Goal: Task Accomplishment & Management: Manage account settings

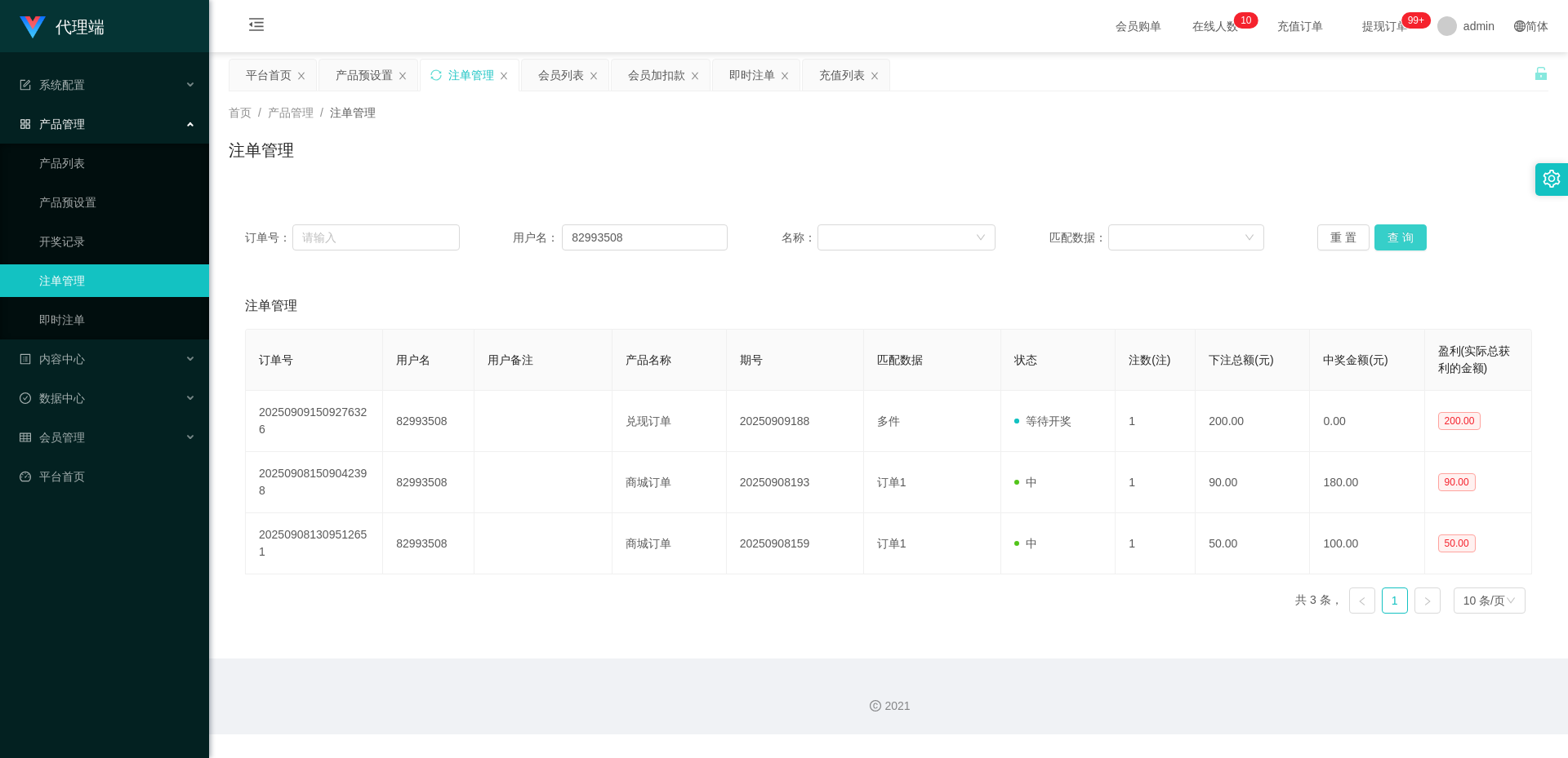
click at [1406, 244] on button "查 询" at bounding box center [1400, 237] width 52 height 26
click at [367, 85] on div "产品预设置" at bounding box center [364, 75] width 57 height 31
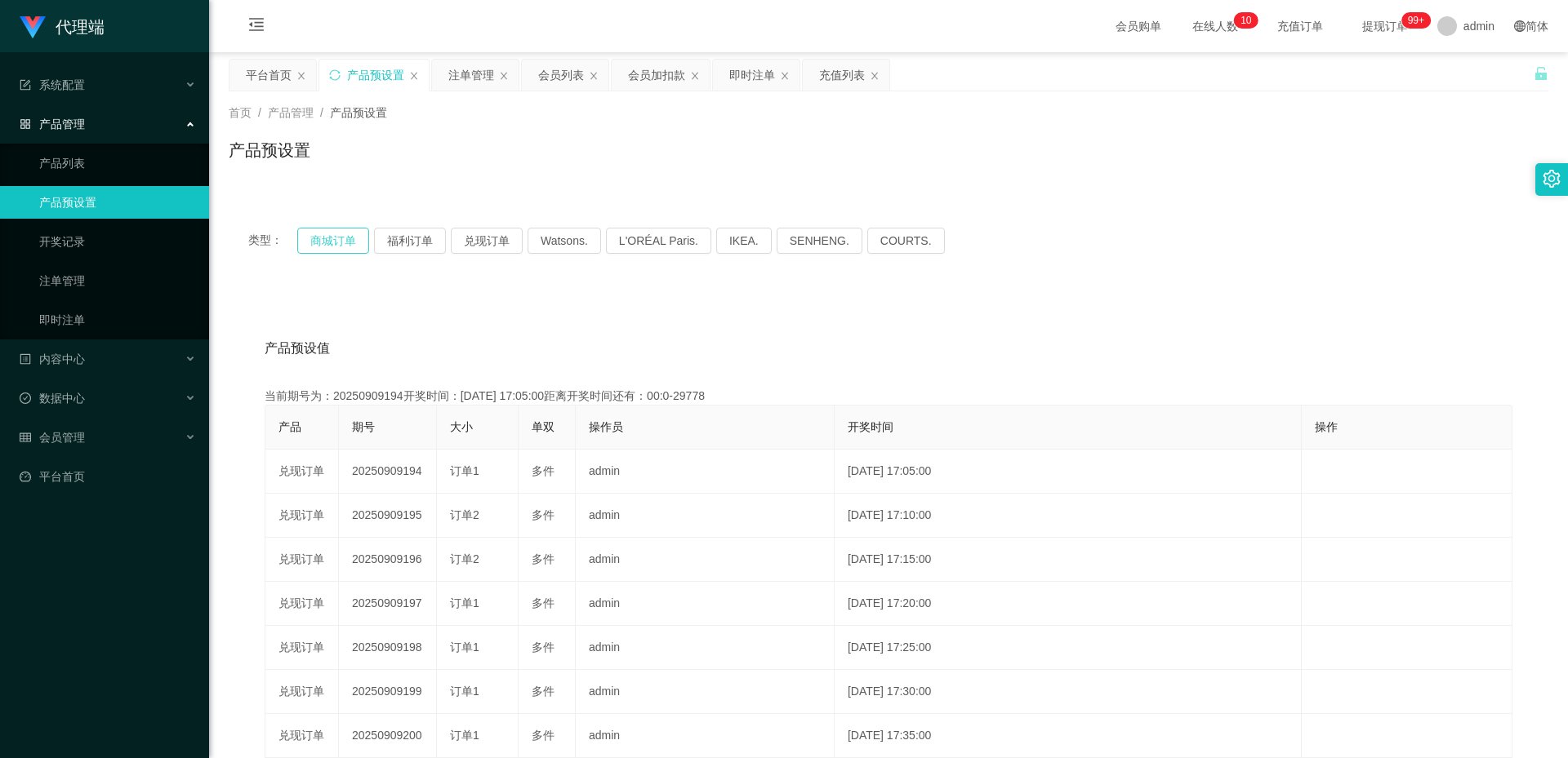
click at [322, 241] on button "商城订单" at bounding box center [334, 241] width 72 height 26
click at [320, 241] on button "商城订单" at bounding box center [334, 241] width 72 height 26
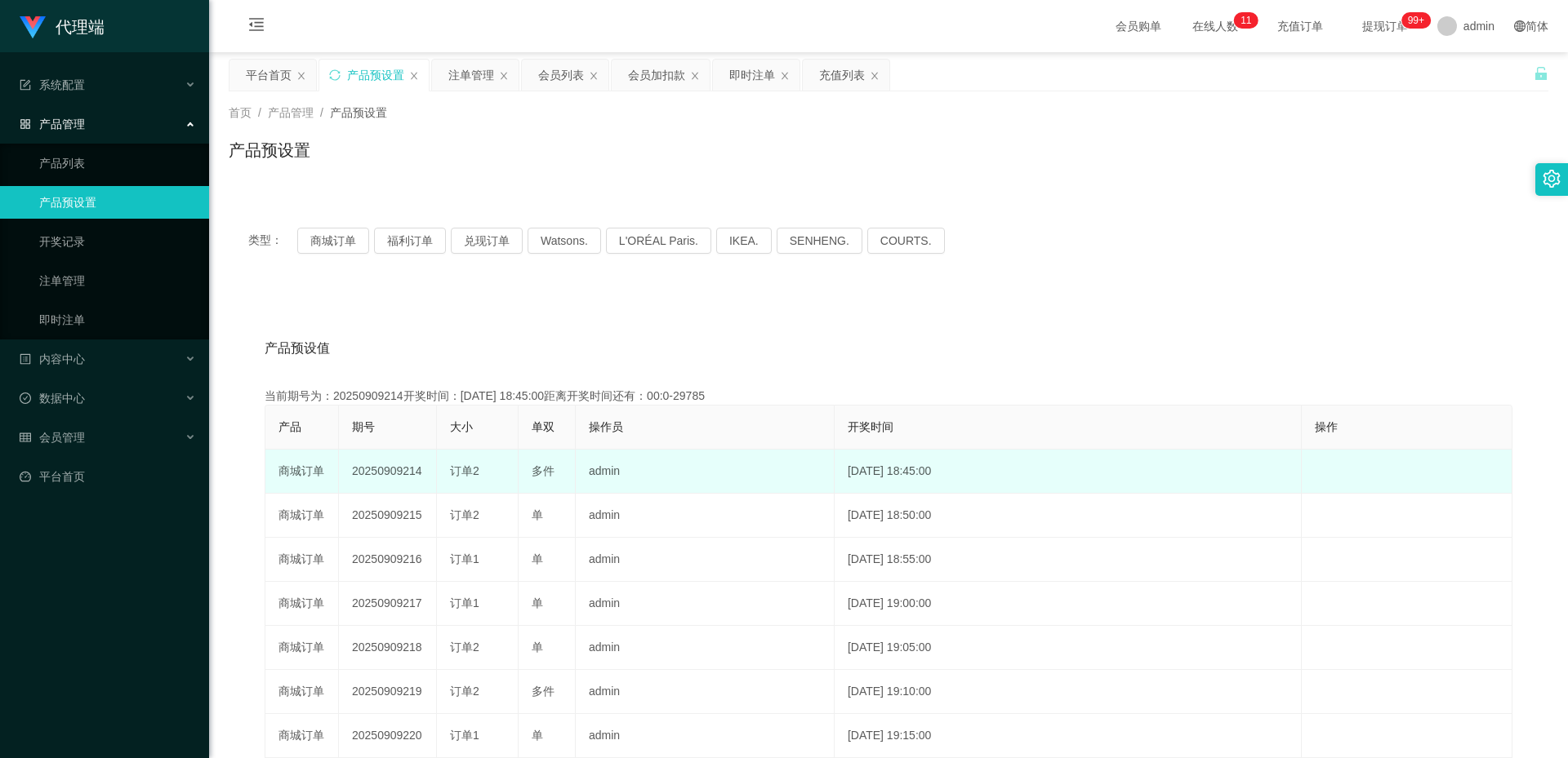
click at [377, 478] on td "20250909214" at bounding box center [388, 471] width 98 height 44
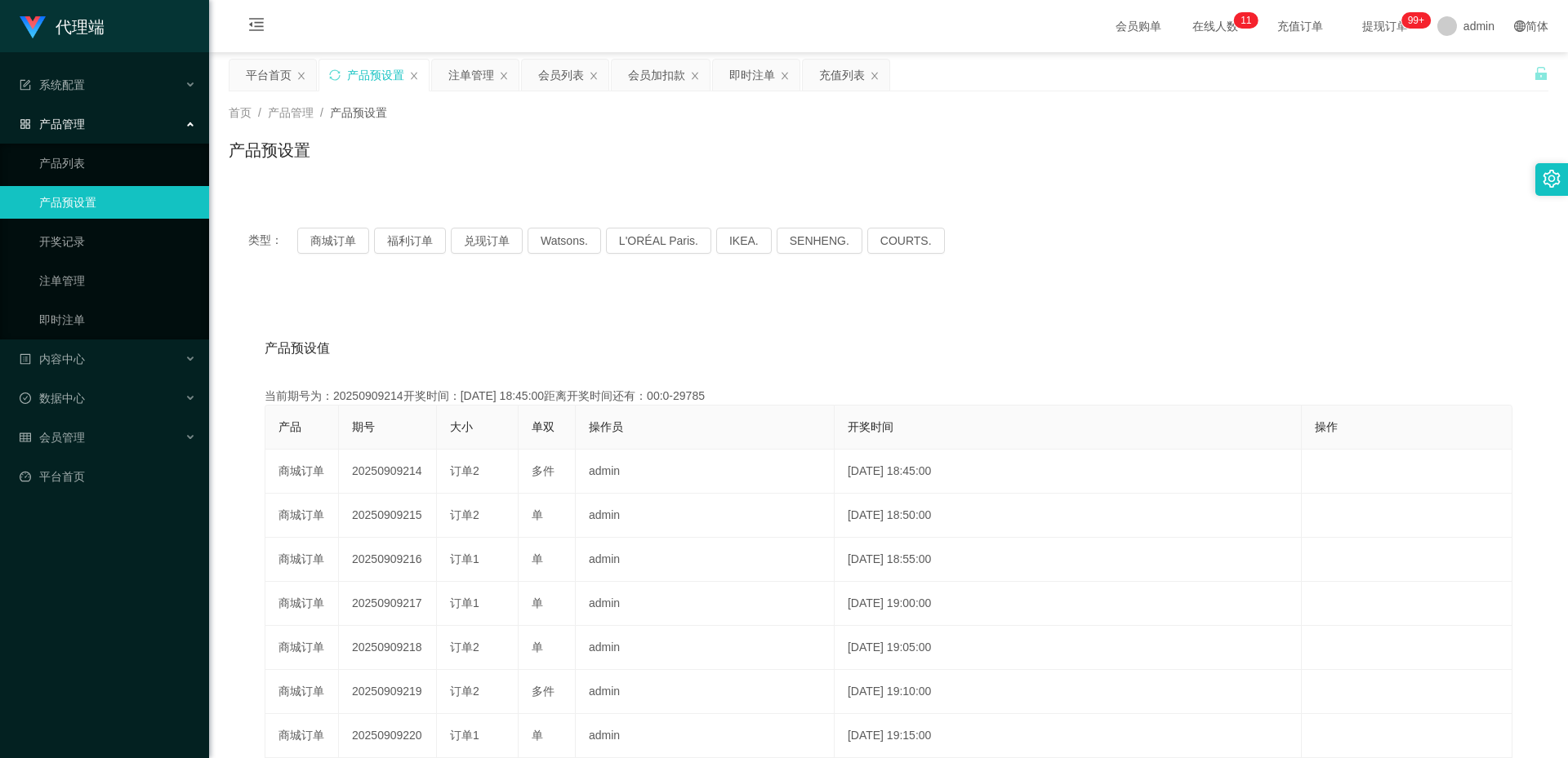
copy td "20250909214"
click at [446, 74] on div "注单管理" at bounding box center [475, 75] width 87 height 31
click at [470, 72] on div "注单管理" at bounding box center [470, 75] width 46 height 31
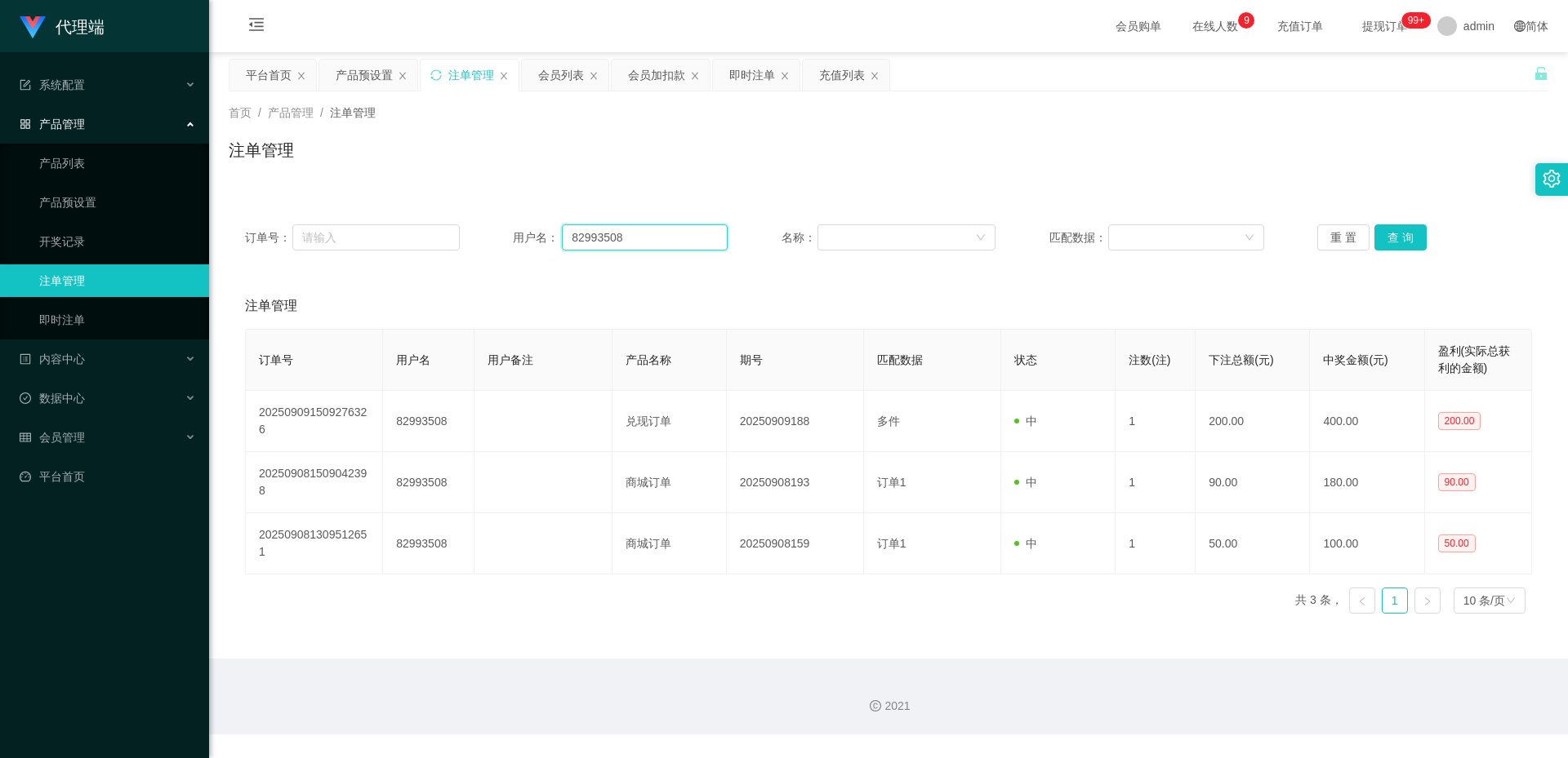
click at [653, 235] on input "82993508" at bounding box center [644, 237] width 166 height 26
paste input "bookwormyu"
type input "bookwormyu"
click at [1408, 230] on button "查 询" at bounding box center [1400, 237] width 52 height 26
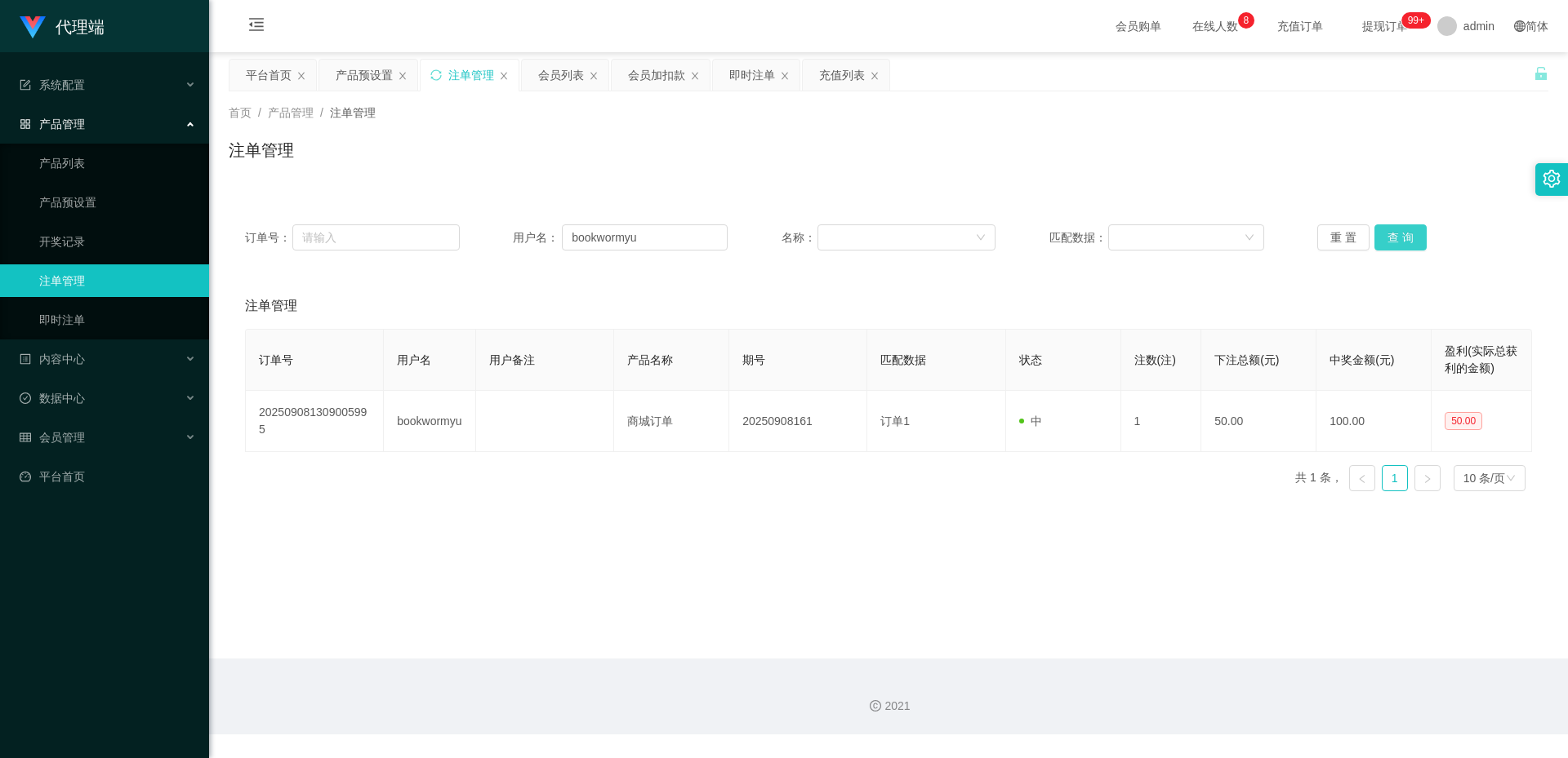
click at [1393, 243] on button "查 询" at bounding box center [1400, 237] width 52 height 26
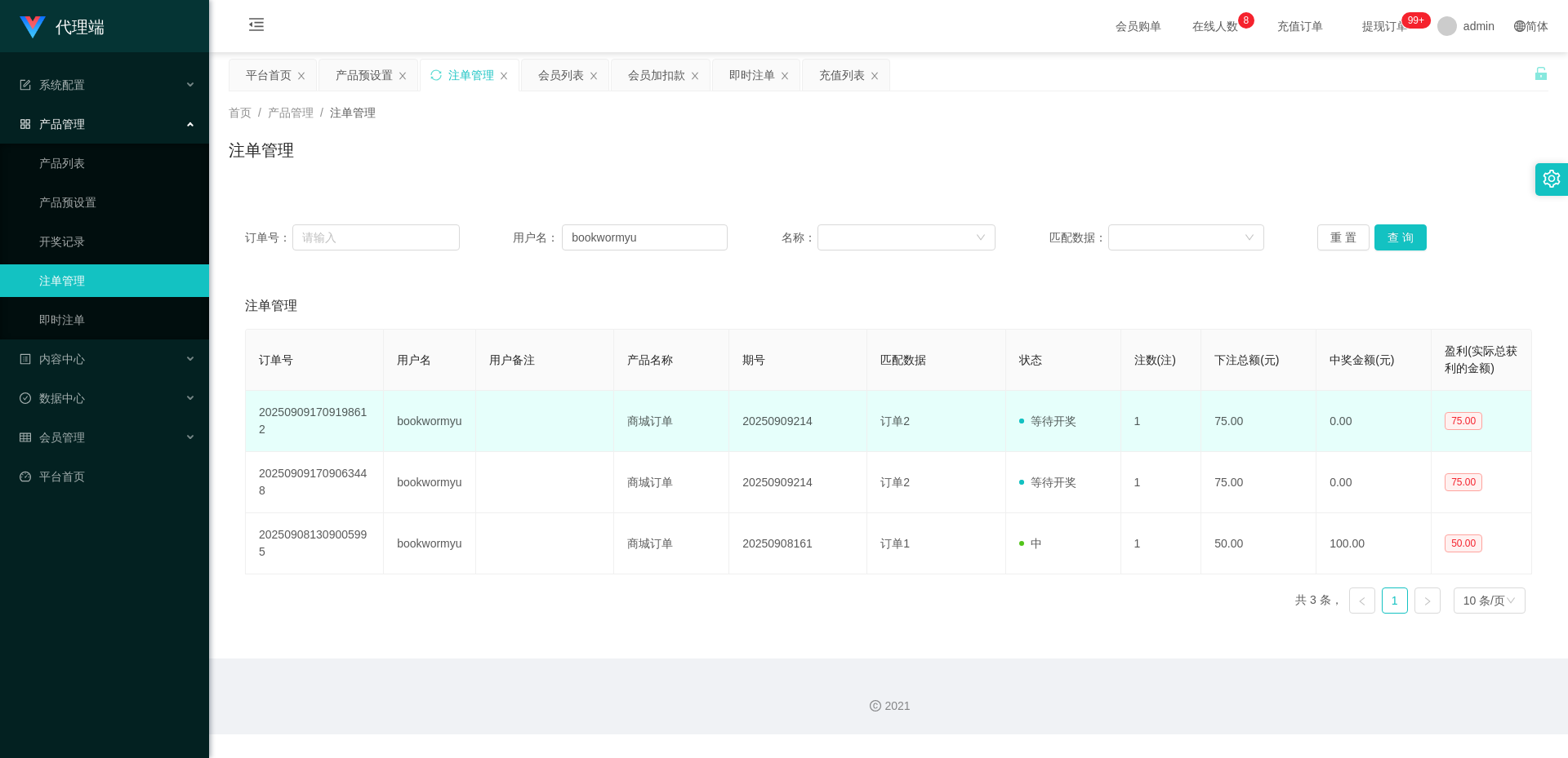
click at [438, 414] on td "bookwormyu" at bounding box center [429, 421] width 92 height 61
copy td "bookwormyu"
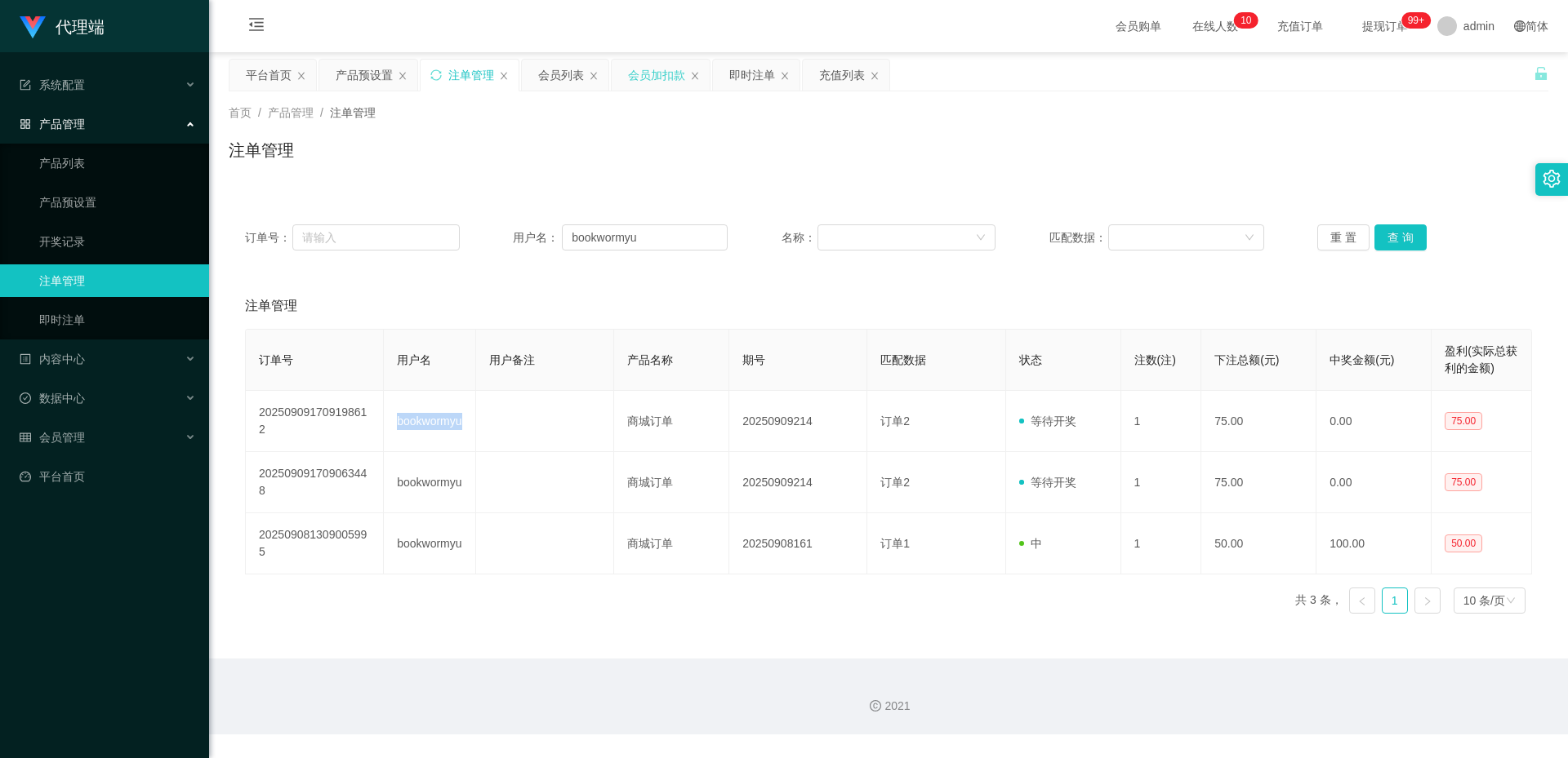
click at [668, 73] on div "会员加扣款" at bounding box center [656, 75] width 57 height 31
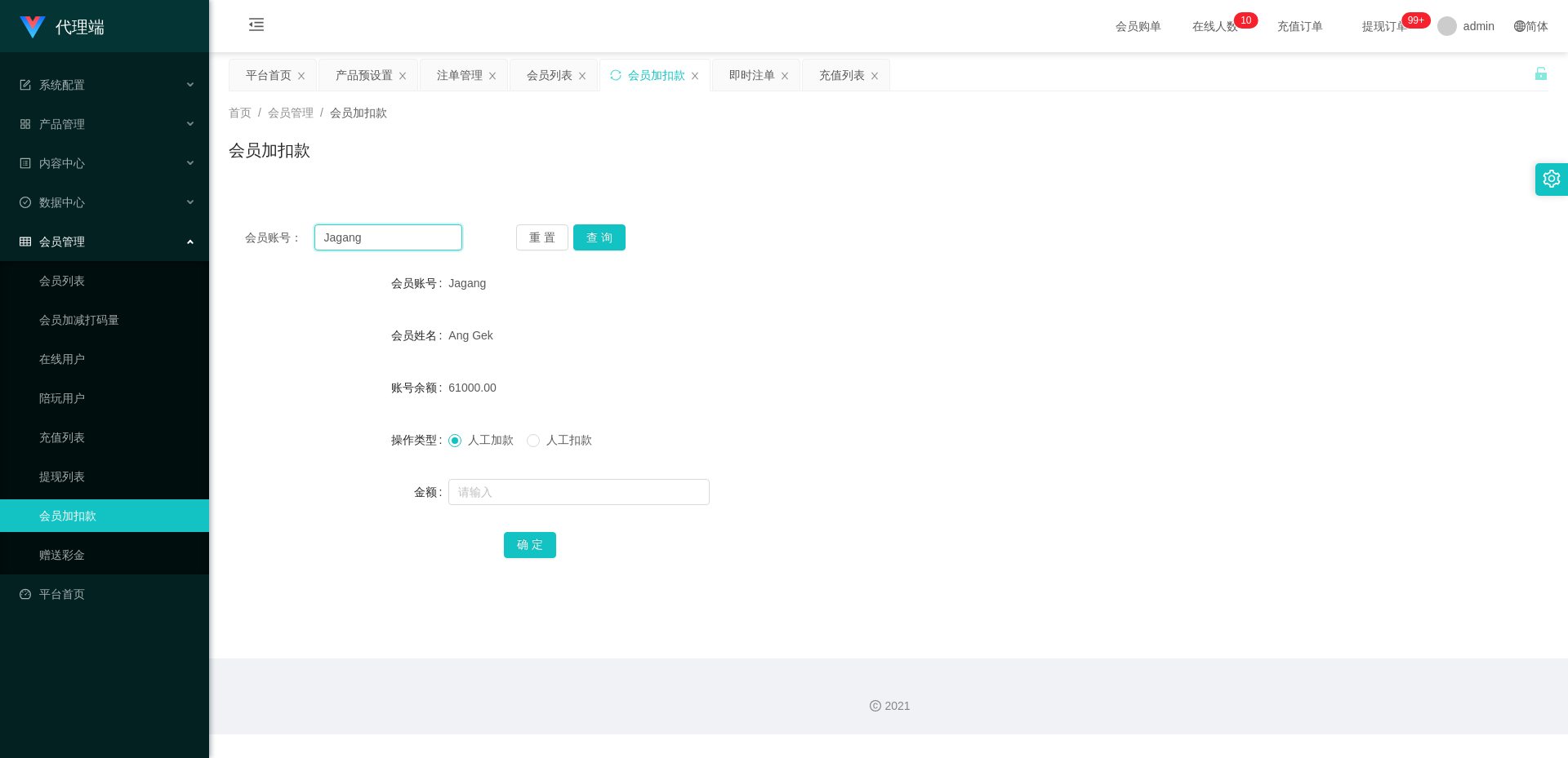
click at [407, 239] on input "Jagang" at bounding box center [389, 237] width 148 height 26
paste input "bookwormyu"
type input "bookwormyu"
click at [598, 236] on button "查 询" at bounding box center [599, 237] width 52 height 26
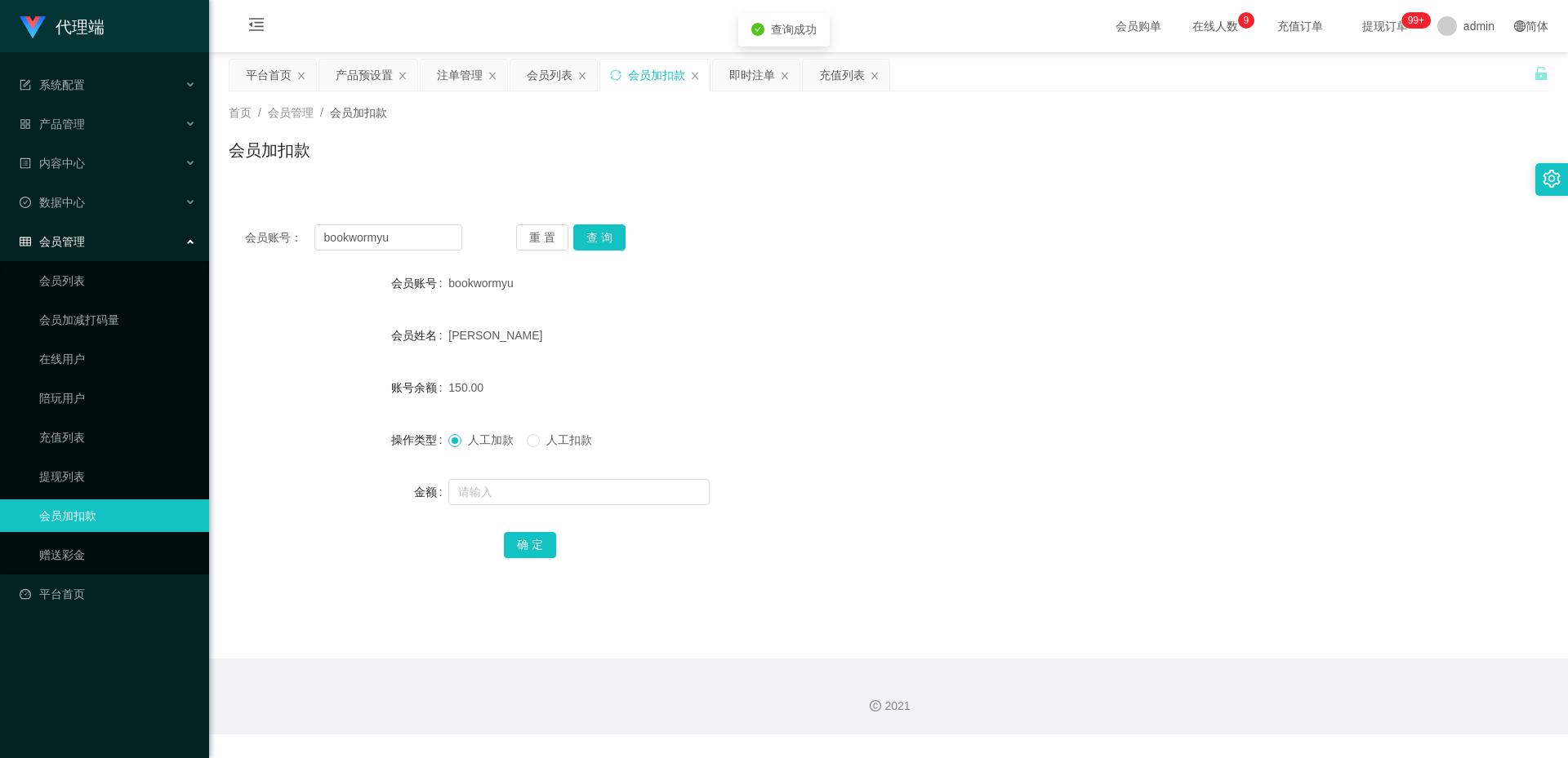
click at [545, 446] on span "人工扣款" at bounding box center [569, 439] width 58 height 13
click at [528, 490] on input "text" at bounding box center [579, 492] width 261 height 26
type input "75"
click at [528, 540] on button "确 定" at bounding box center [530, 545] width 52 height 26
click at [593, 240] on button "查 询" at bounding box center [599, 237] width 52 height 26
